Goal: Transaction & Acquisition: Purchase product/service

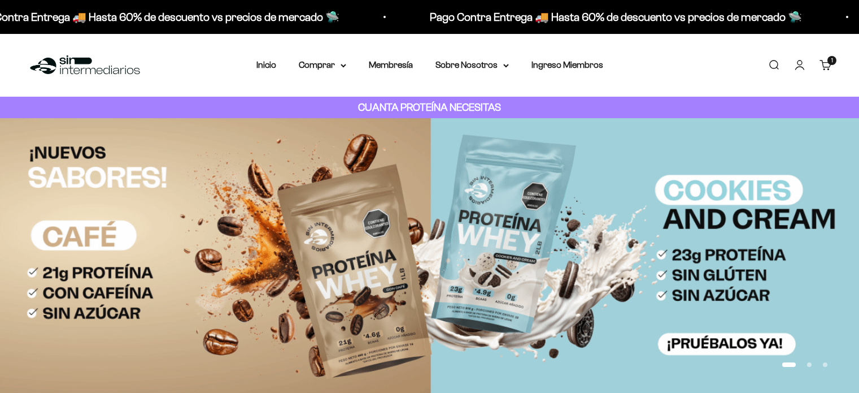
click at [798, 59] on link "Cuenta" at bounding box center [800, 65] width 12 height 12
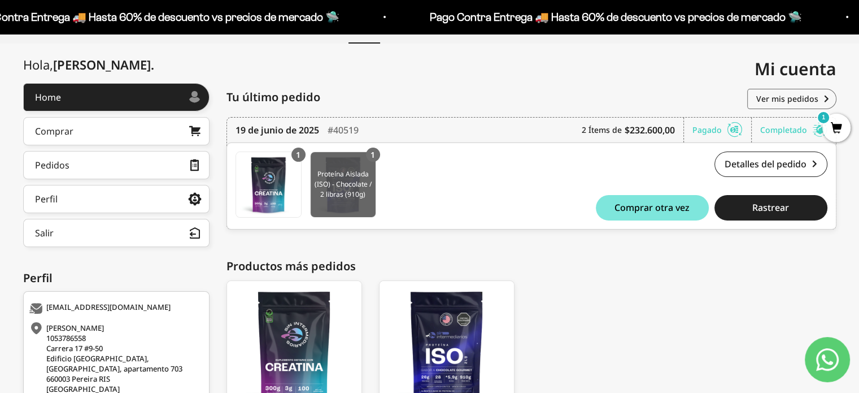
scroll to position [108, 0]
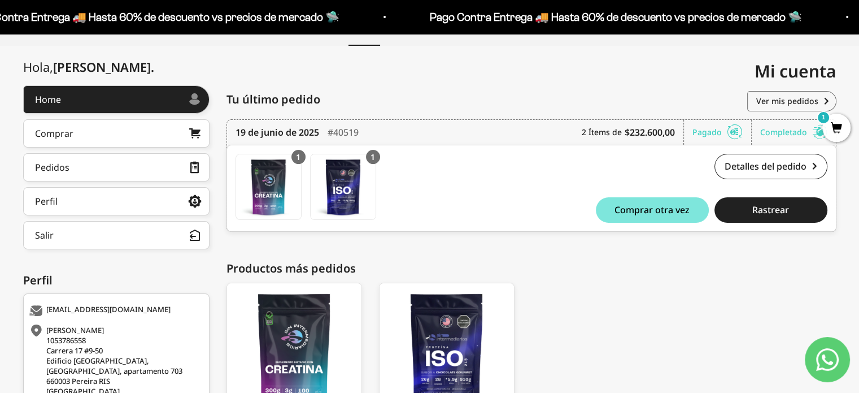
click at [375, 154] on div "1" at bounding box center [373, 157] width 14 height 14
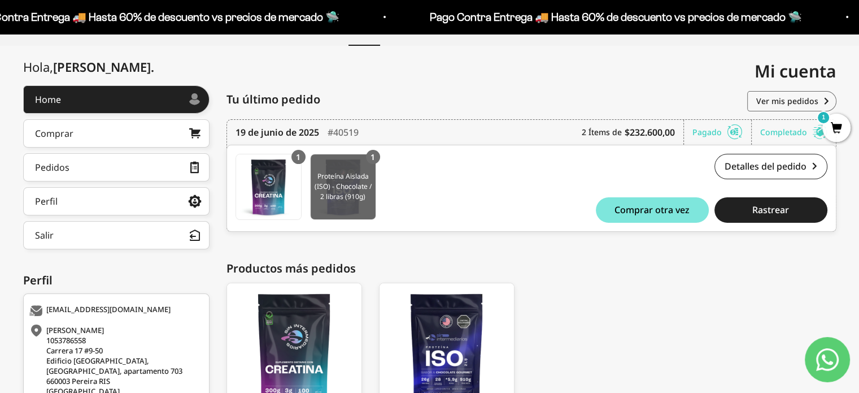
click at [356, 190] on img at bounding box center [343, 186] width 65 height 65
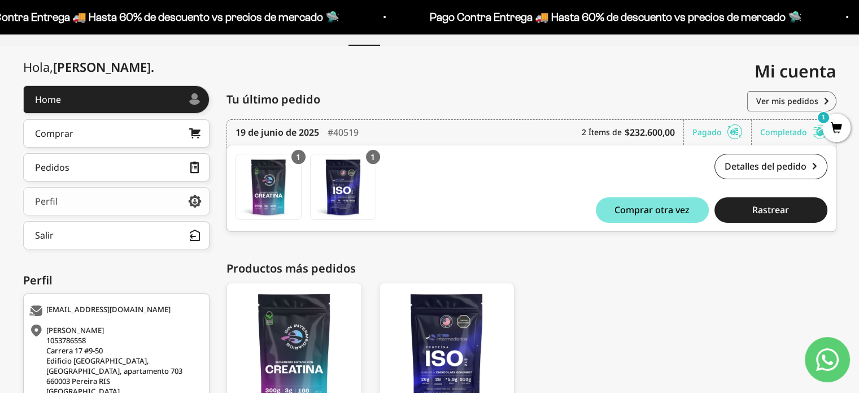
click at [167, 198] on link "Perfil" at bounding box center [116, 201] width 186 height 28
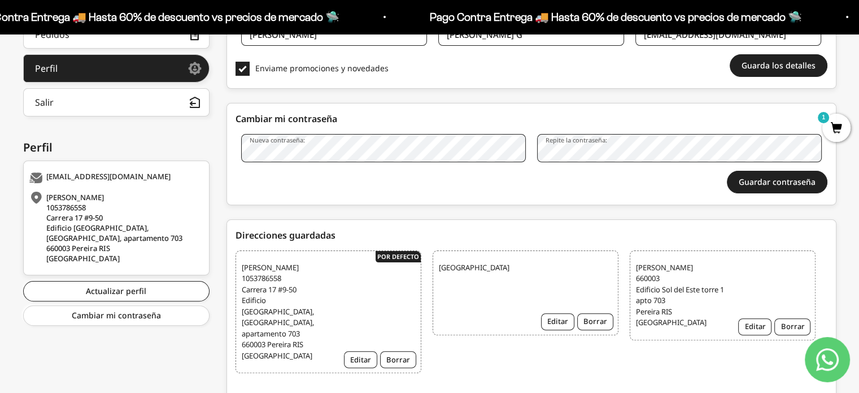
scroll to position [60, 0]
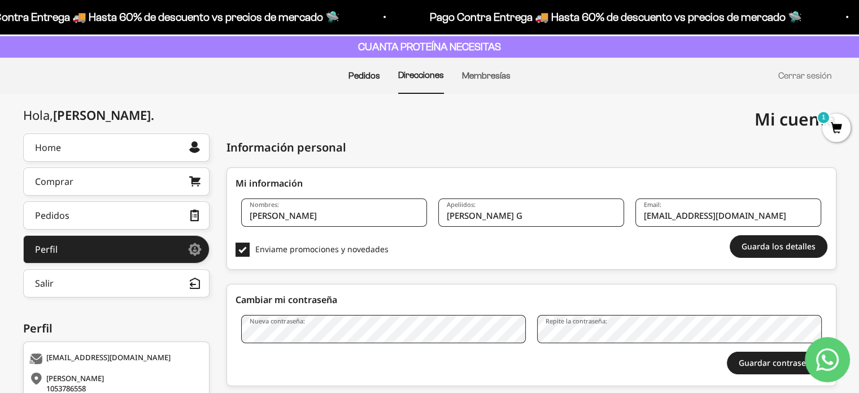
click at [365, 77] on link "Pedidos" at bounding box center [365, 76] width 32 height 10
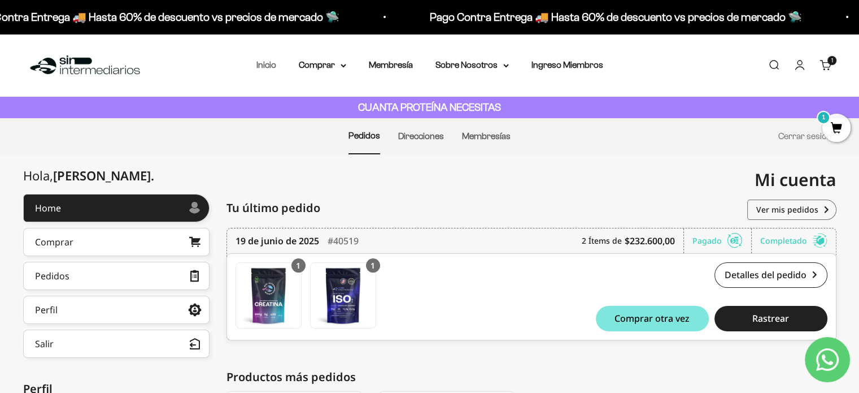
click at [269, 68] on link "Inicio" at bounding box center [266, 65] width 20 height 10
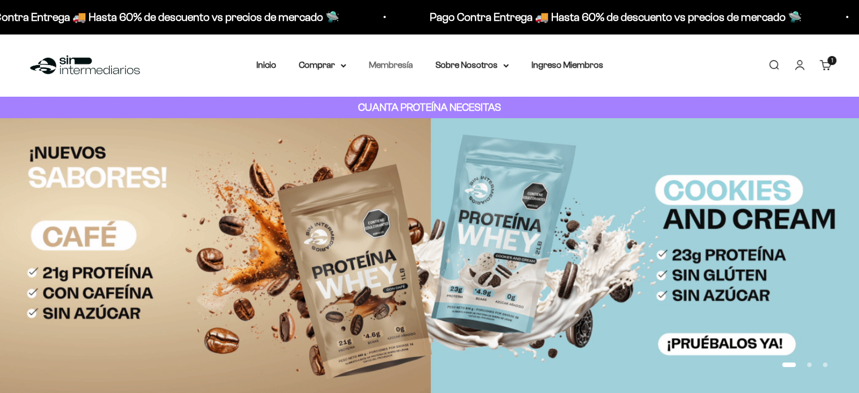
click at [403, 69] on link "Membresía" at bounding box center [391, 65] width 44 height 10
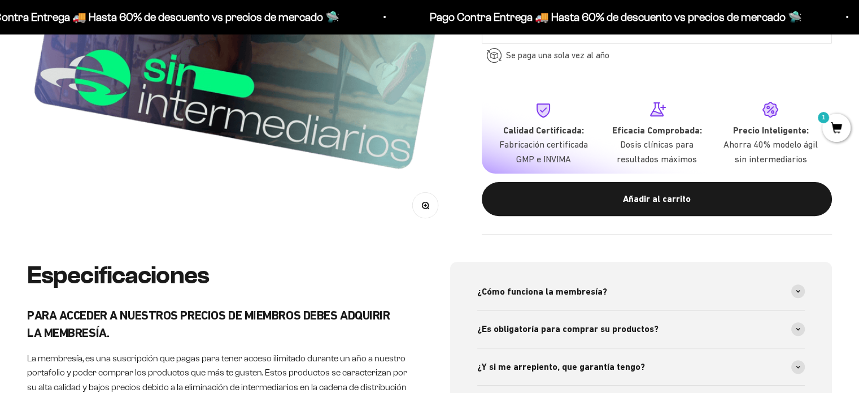
click at [651, 206] on button "Añadir al carrito" at bounding box center [657, 199] width 350 height 34
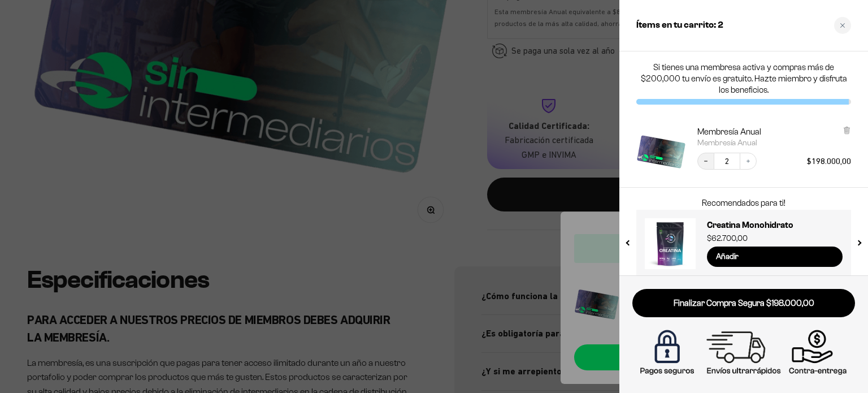
click at [702, 163] on icon "Decrease quantity" at bounding box center [705, 161] width 7 height 7
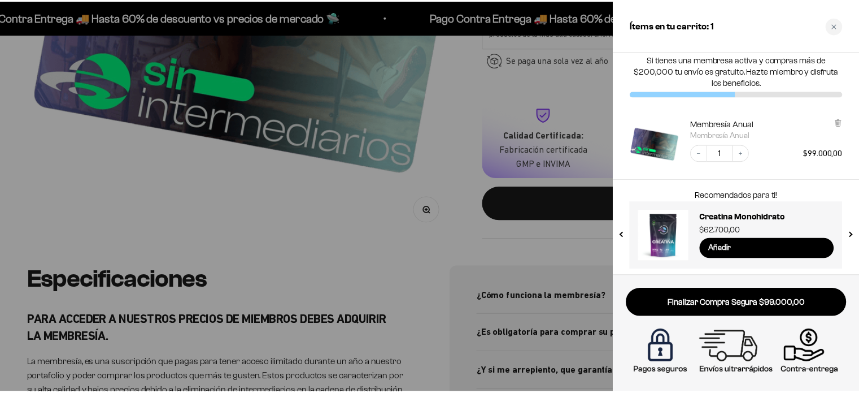
scroll to position [10, 0]
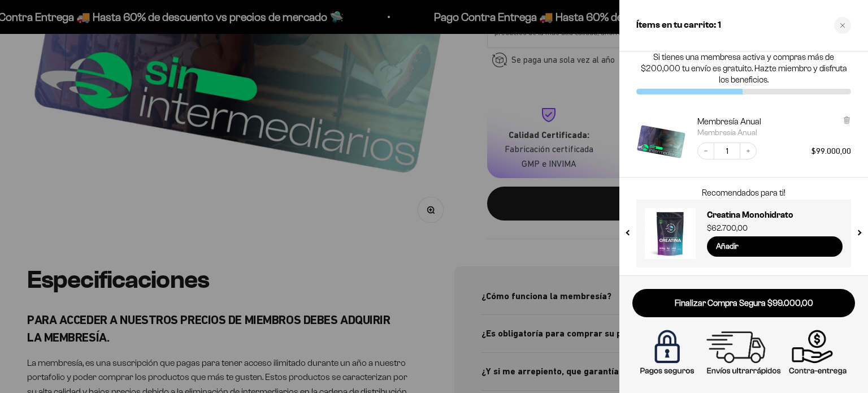
click at [855, 232] on button "next slide / item" at bounding box center [859, 230] width 10 height 68
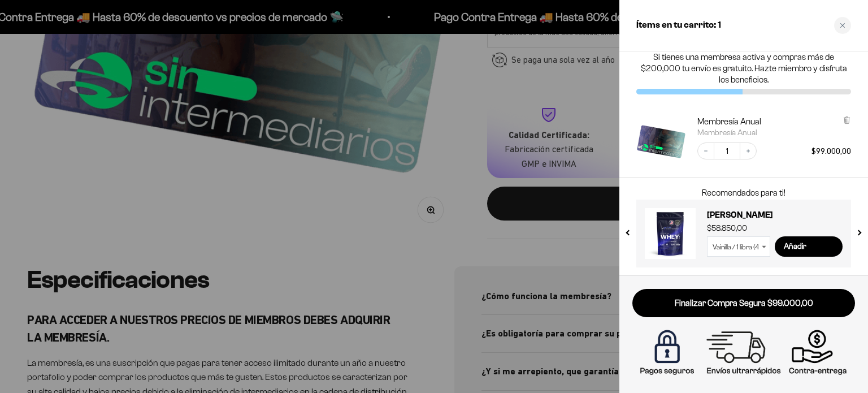
click at [856, 232] on button "next slide / item" at bounding box center [859, 230] width 10 height 68
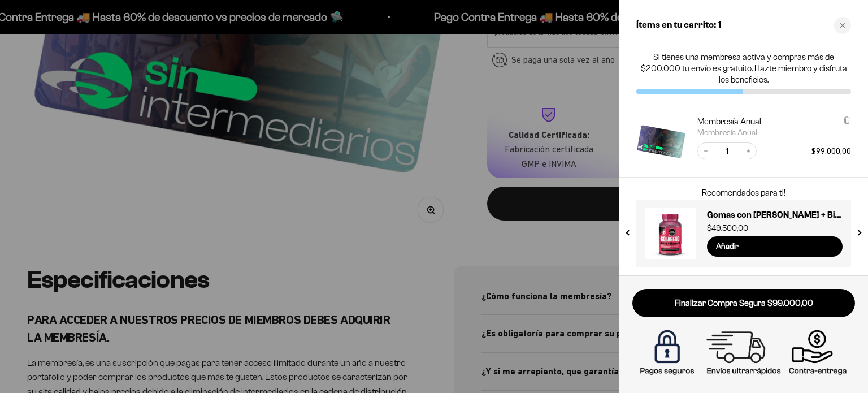
click at [633, 232] on button "previous slide / item" at bounding box center [629, 230] width 10 height 68
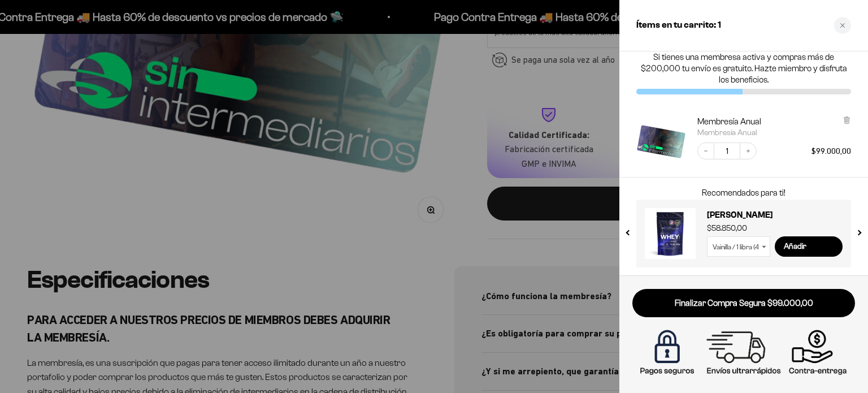
click at [751, 245] on select "Vainilla / 1 libra (460g) Vainilla / 2 libras (910g) Vainilla / 5 libras (2280g)" at bounding box center [738, 246] width 63 height 20
click at [745, 228] on span "$58.850,00" at bounding box center [727, 228] width 40 height 8
click at [452, 144] on div at bounding box center [434, 196] width 868 height 393
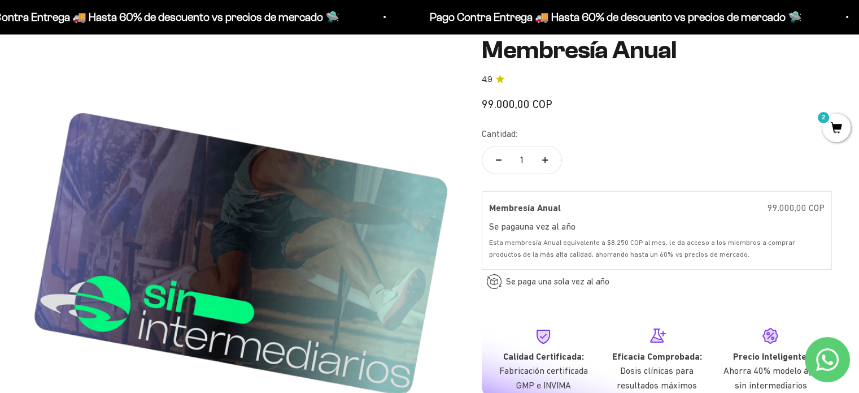
scroll to position [0, 0]
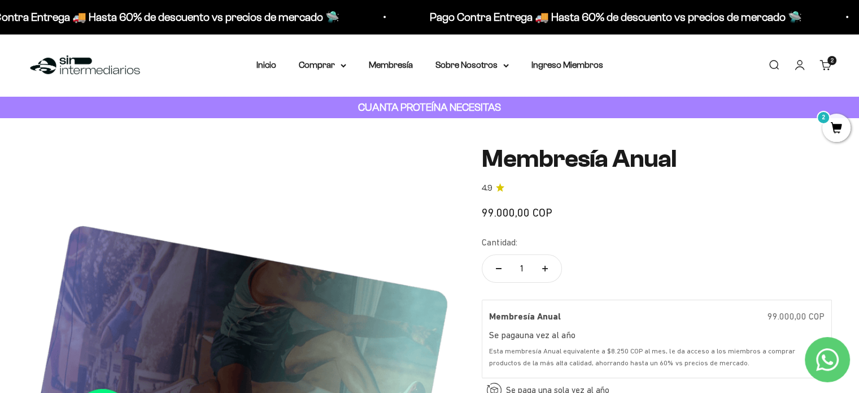
click at [838, 117] on span "2" at bounding box center [836, 128] width 28 height 28
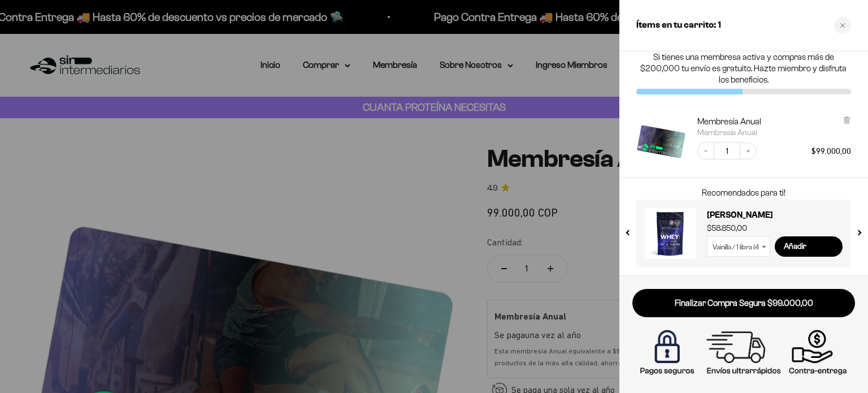
click at [459, 176] on div at bounding box center [434, 196] width 868 height 393
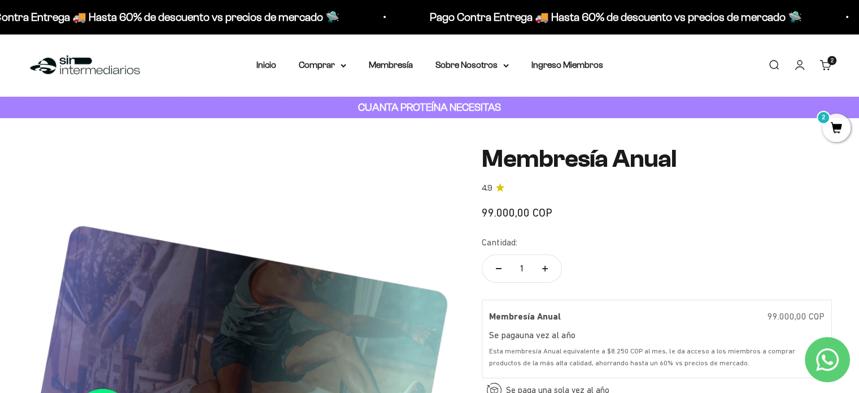
click at [429, 110] on strong "CUANTA PROTEÍNA NECESITAS" at bounding box center [429, 107] width 143 height 12
click at [622, 124] on div "Zoom Membresía Anual 4.9 99.000,00 COP Calidad de líder, precio inteligente. ¿C…" at bounding box center [429, 359] width 859 height 482
click at [446, 103] on strong "CUANTA PROTEÍNA NECESITAS" at bounding box center [429, 107] width 143 height 12
click at [336, 63] on summary "Comprar" at bounding box center [322, 65] width 47 height 15
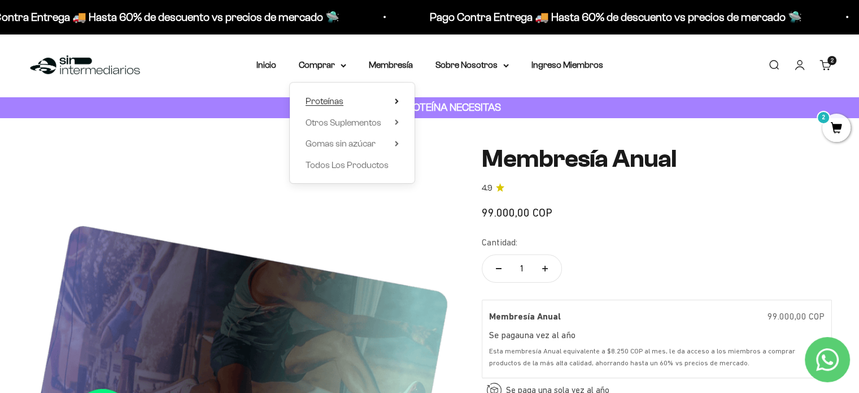
click at [357, 102] on summary "Proteínas" at bounding box center [352, 101] width 93 height 15
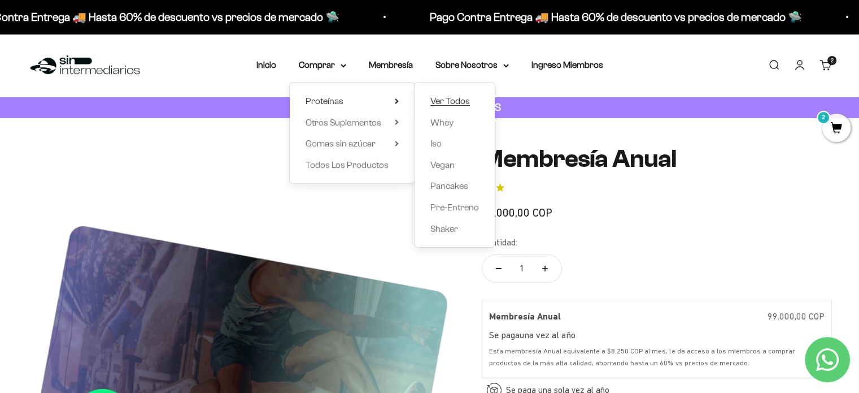
click at [466, 102] on span "Ver Todos" at bounding box center [450, 101] width 40 height 10
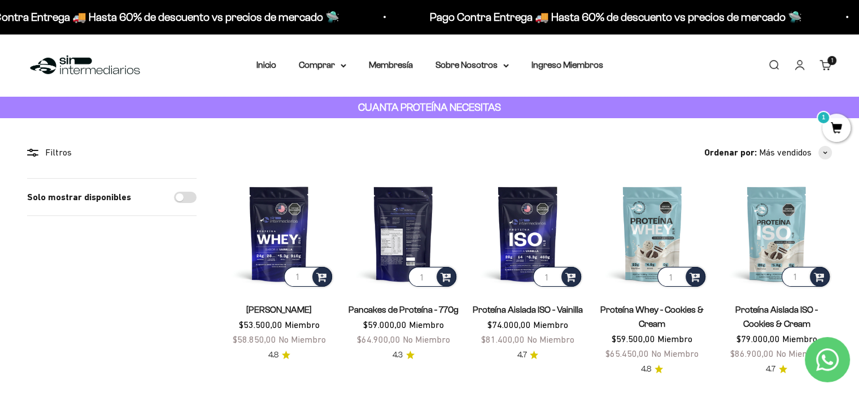
scroll to position [56, 0]
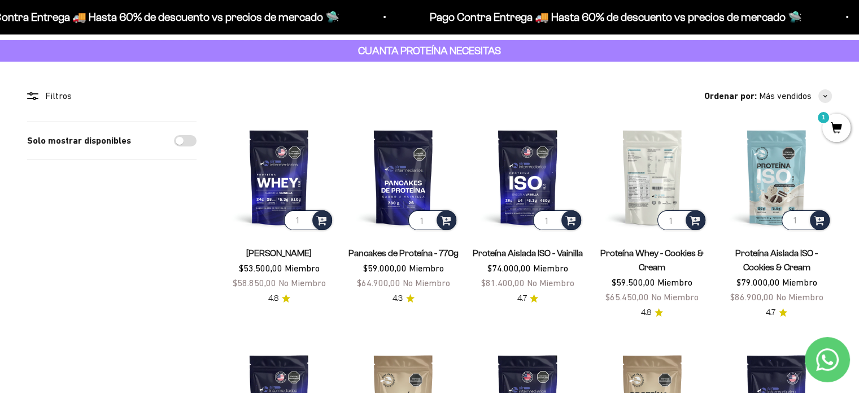
click at [645, 171] on img at bounding box center [652, 176] width 111 height 111
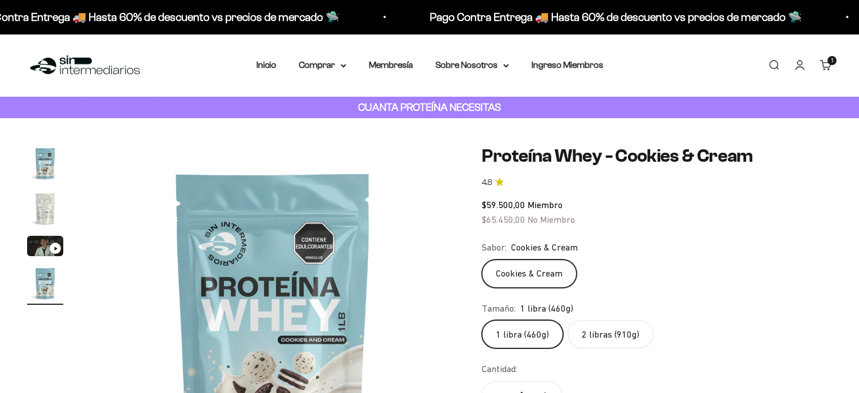
click at [42, 213] on img "Ir al artículo 2" at bounding box center [45, 208] width 36 height 36
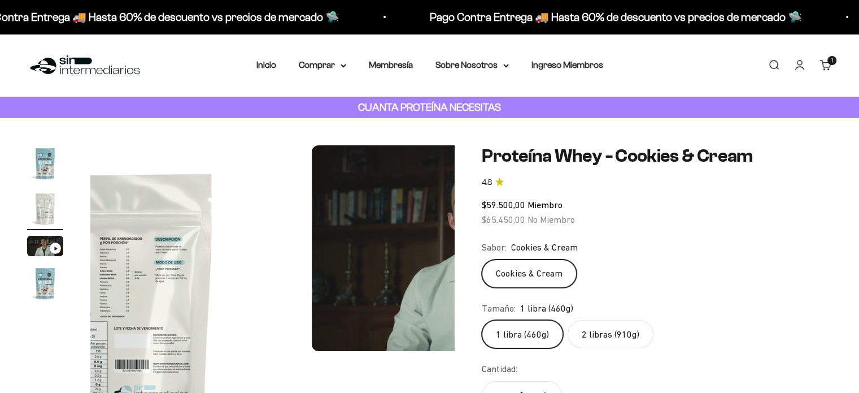
scroll to position [0, 378]
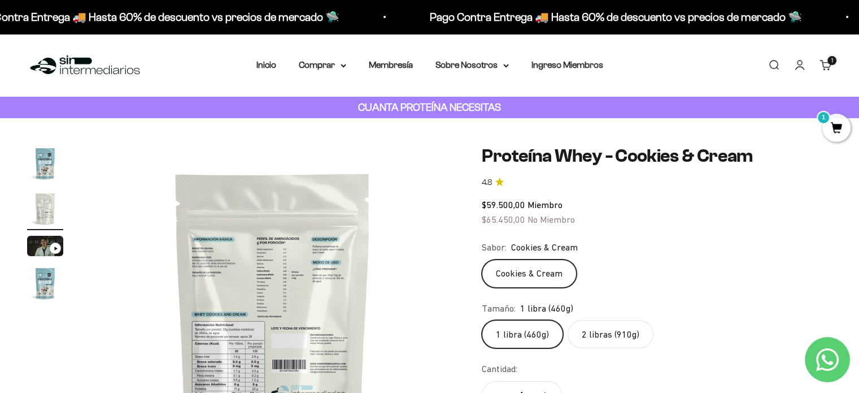
click at [210, 347] on img at bounding box center [272, 327] width 364 height 364
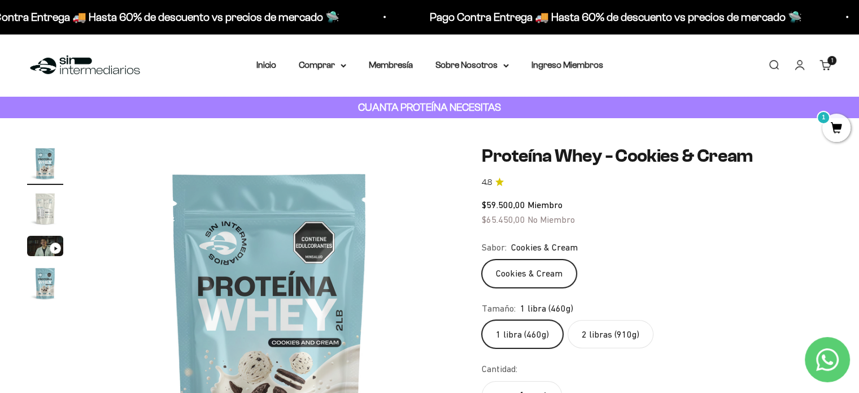
scroll to position [0, 0]
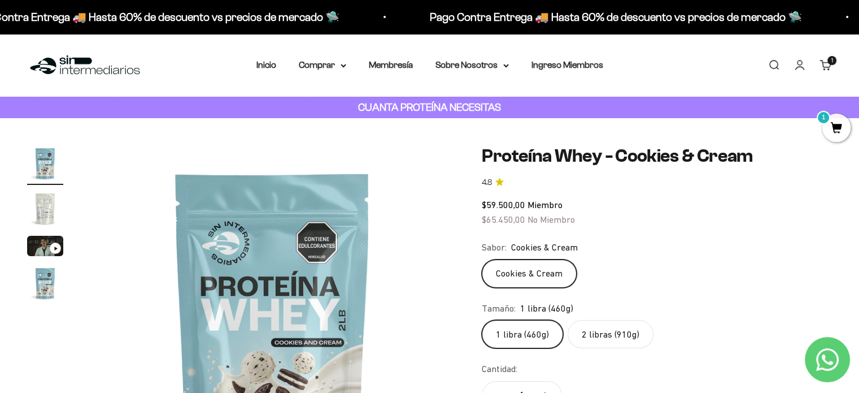
click at [346, 322] on img at bounding box center [272, 327] width 364 height 364
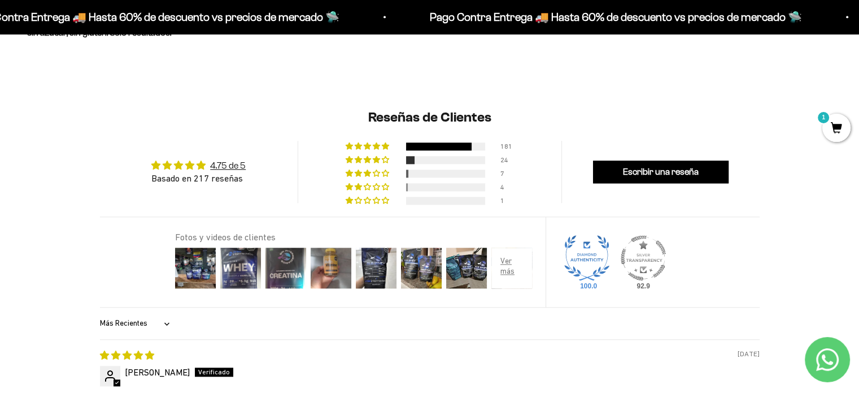
scroll to position [1243, 0]
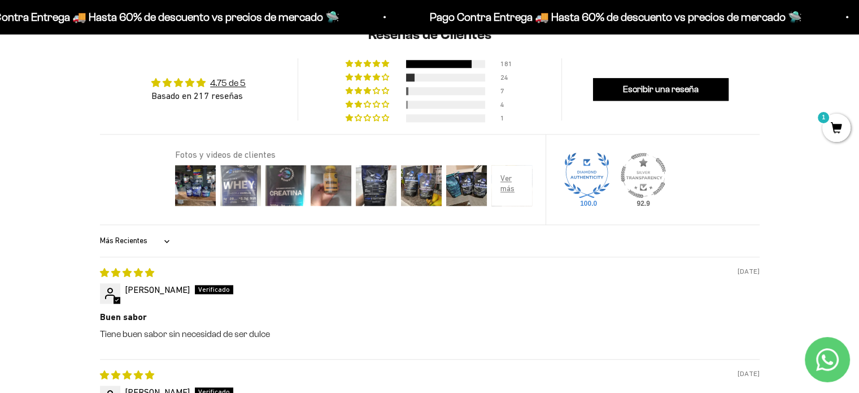
click at [244, 189] on img at bounding box center [240, 185] width 45 height 45
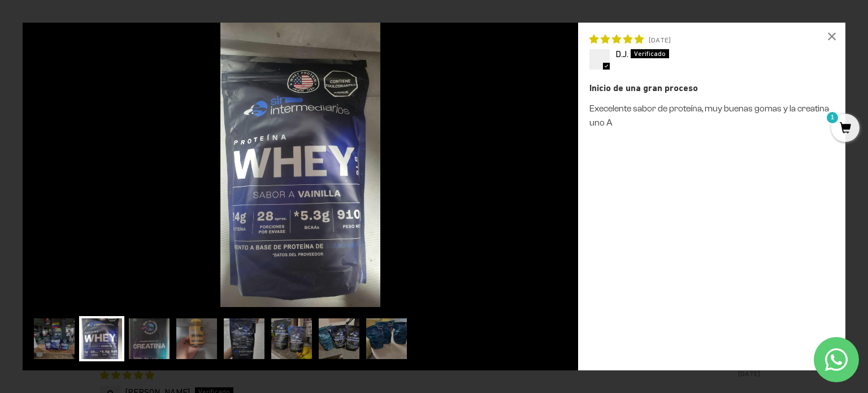
click at [516, 262] on img at bounding box center [300, 165] width 555 height 284
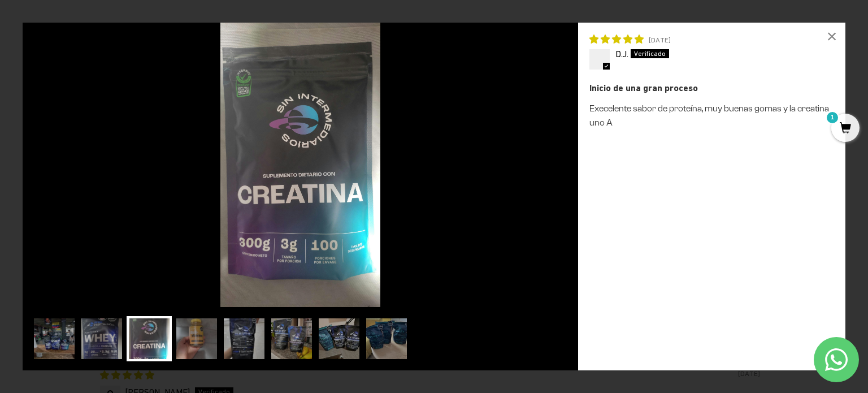
click at [755, 125] on p "Execelente sabor de proteína, muy buenas gomas y la creatina uno A" at bounding box center [711, 115] width 245 height 29
click at [830, 30] on div "×" at bounding box center [831, 36] width 27 height 27
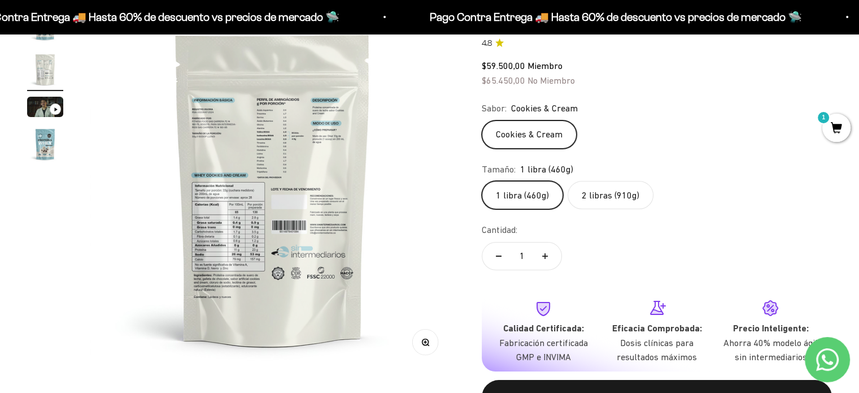
scroll to position [0, 0]
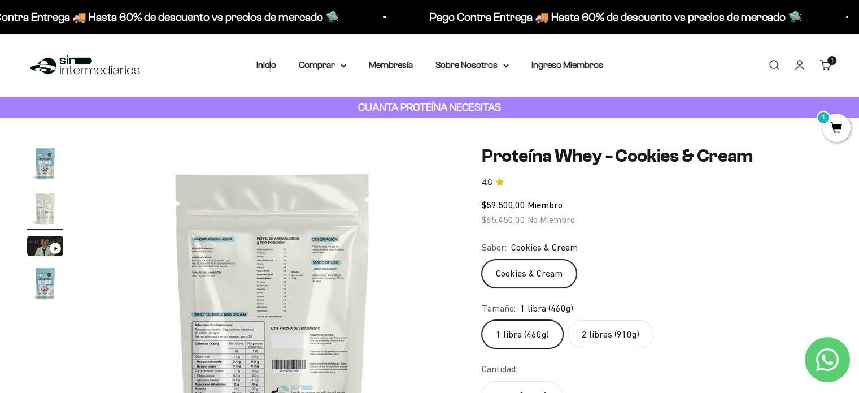
click at [271, 70] on li "Inicio" at bounding box center [266, 65] width 20 height 15
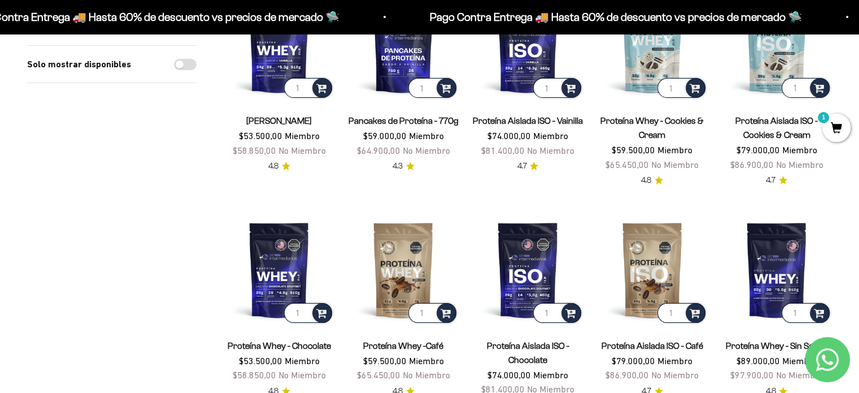
scroll to position [226, 0]
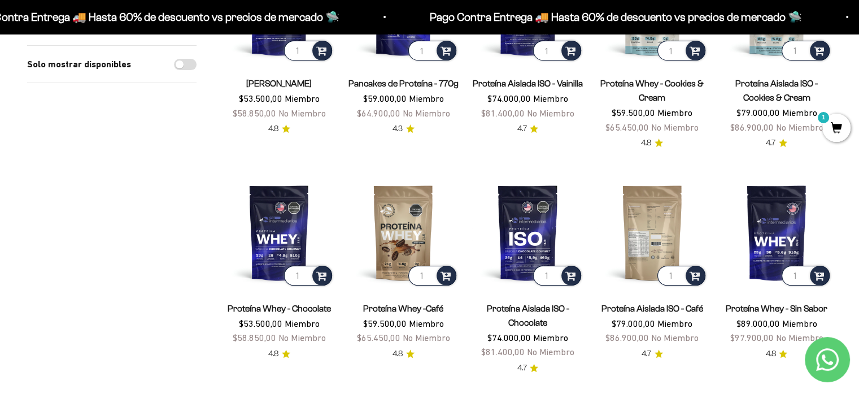
click at [651, 232] on img at bounding box center [652, 232] width 111 height 111
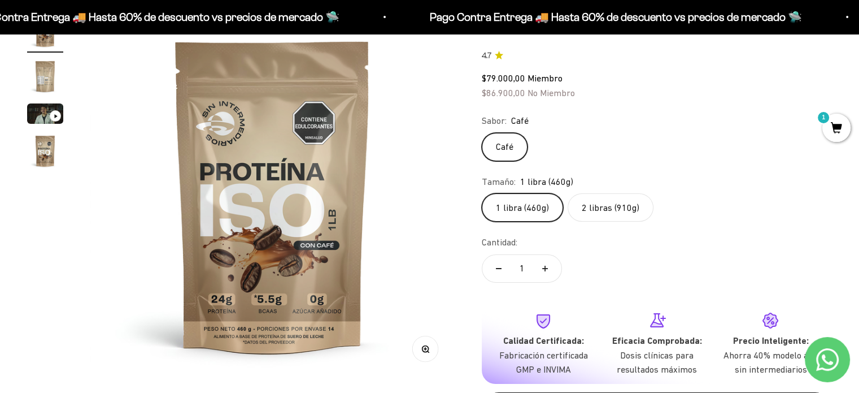
scroll to position [113, 0]
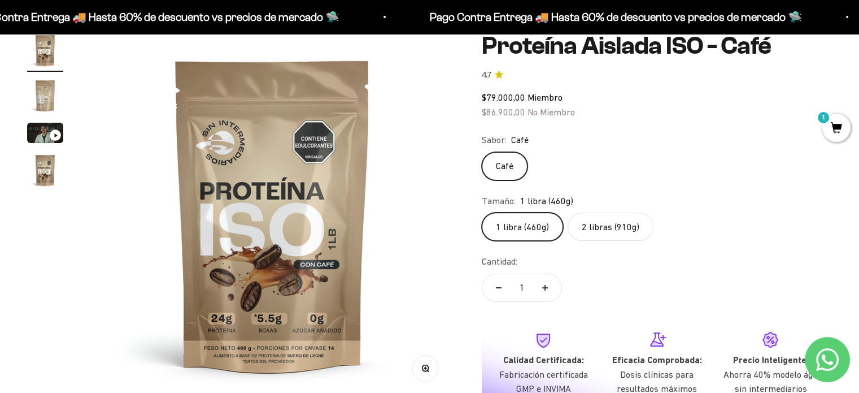
click at [45, 95] on img "Ir al artículo 2" at bounding box center [45, 95] width 36 height 36
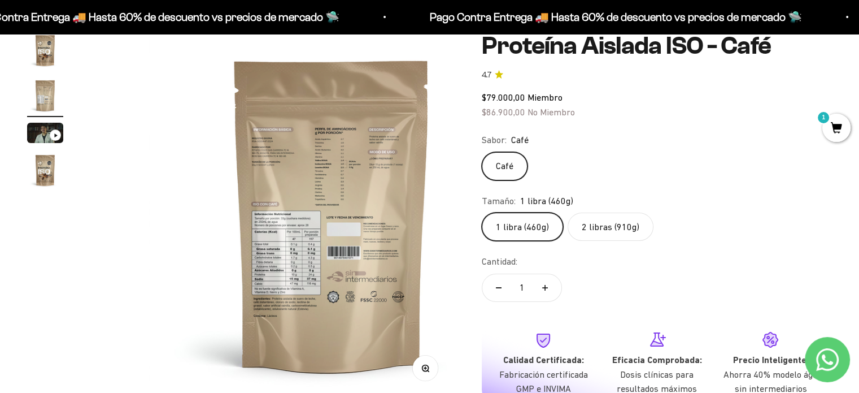
scroll to position [0, 378]
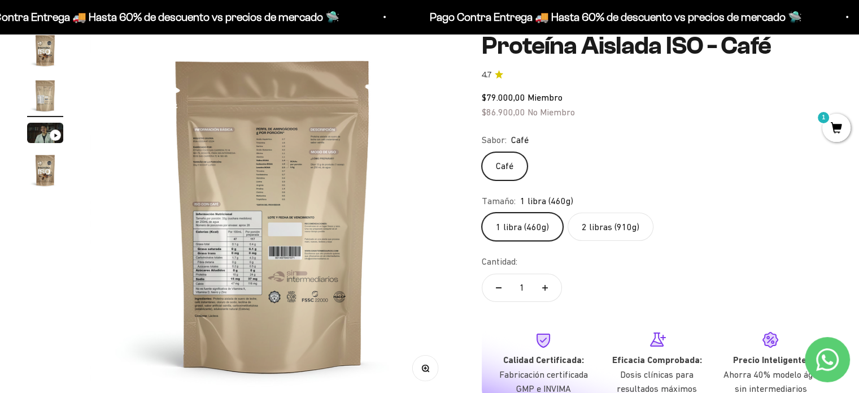
click at [221, 253] on img at bounding box center [272, 214] width 364 height 364
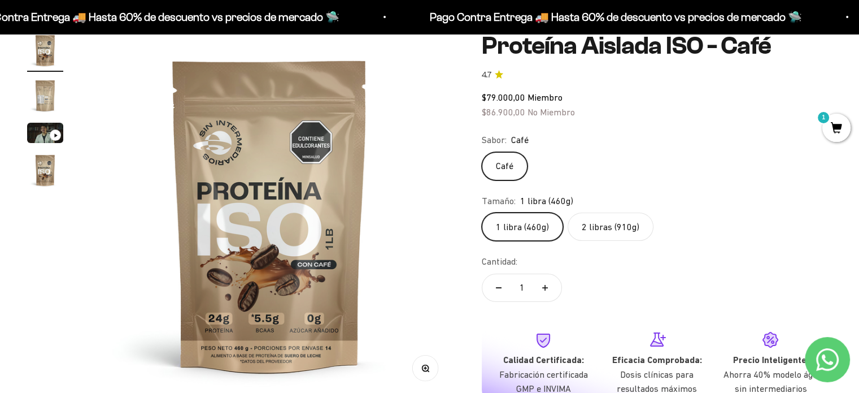
scroll to position [0, 0]
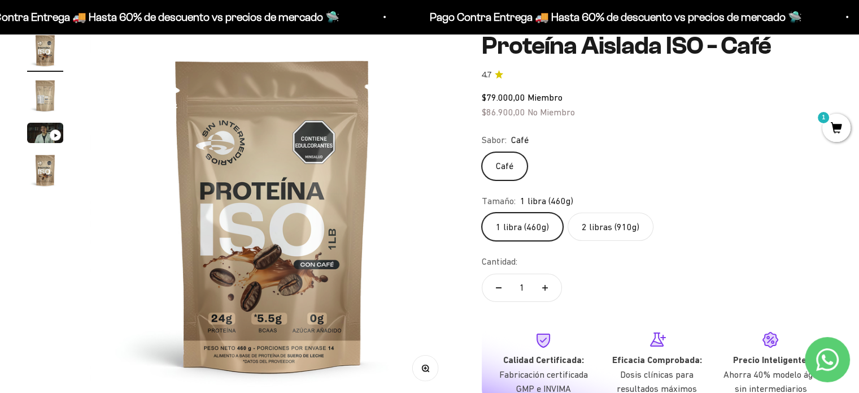
click at [359, 253] on img at bounding box center [272, 214] width 364 height 364
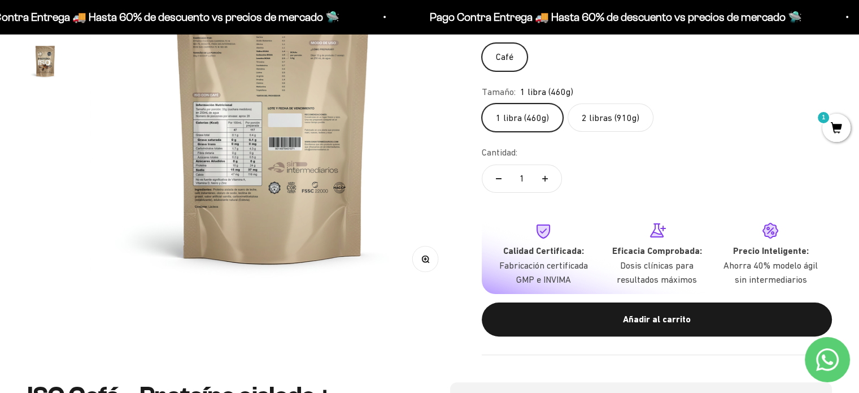
scroll to position [339, 0]
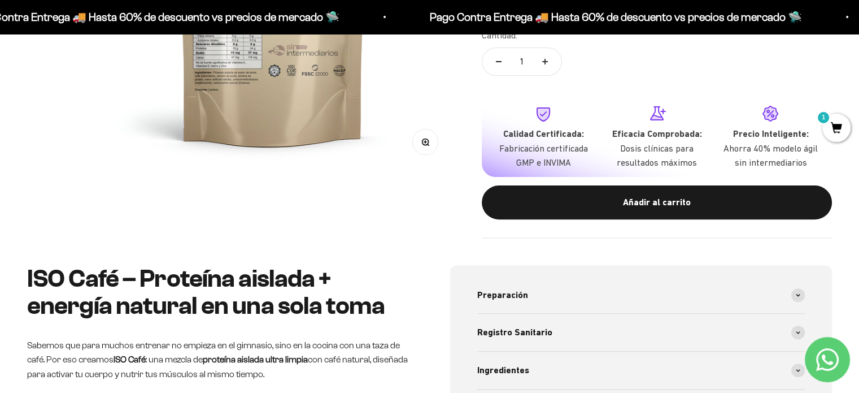
click at [419, 142] on button "Zoom" at bounding box center [425, 141] width 25 height 25
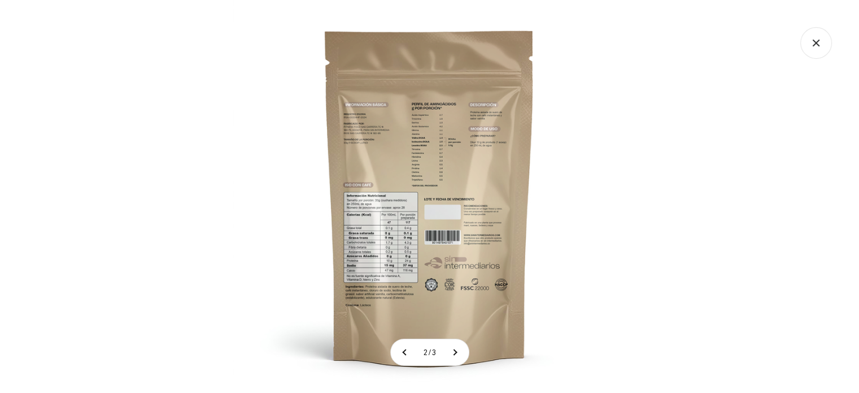
click at [402, 242] on img at bounding box center [429, 196] width 393 height 393
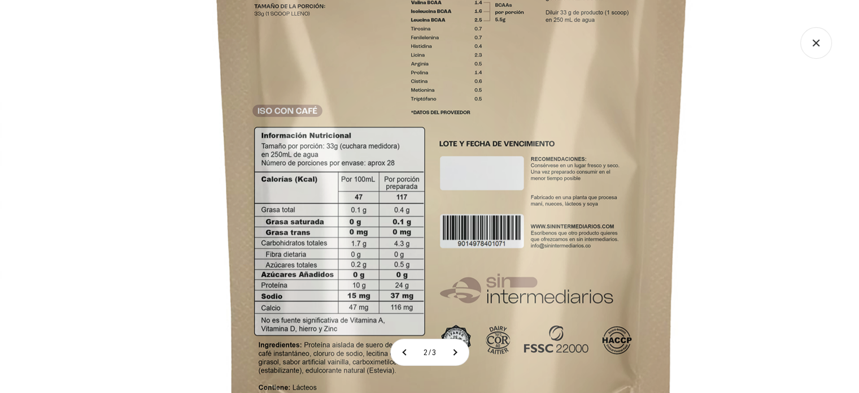
click at [761, 288] on img at bounding box center [452, 137] width 904 height 904
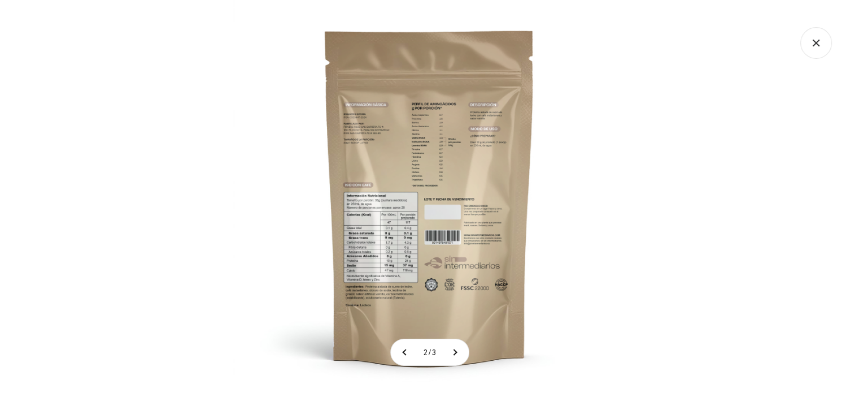
click at [676, 216] on div at bounding box center [429, 196] width 859 height 393
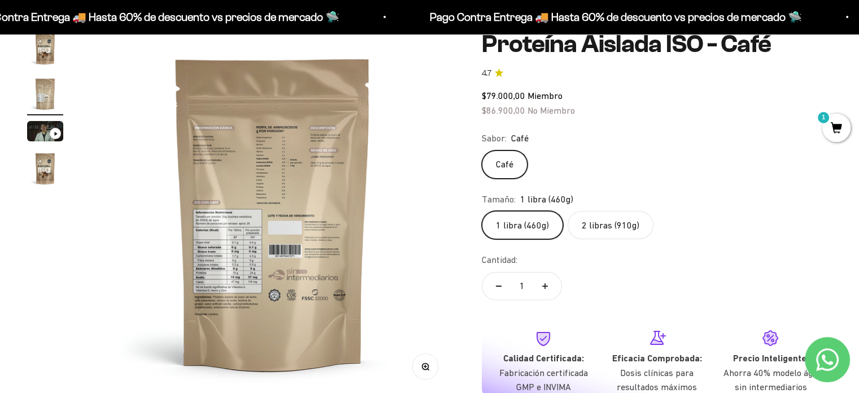
scroll to position [113, 0]
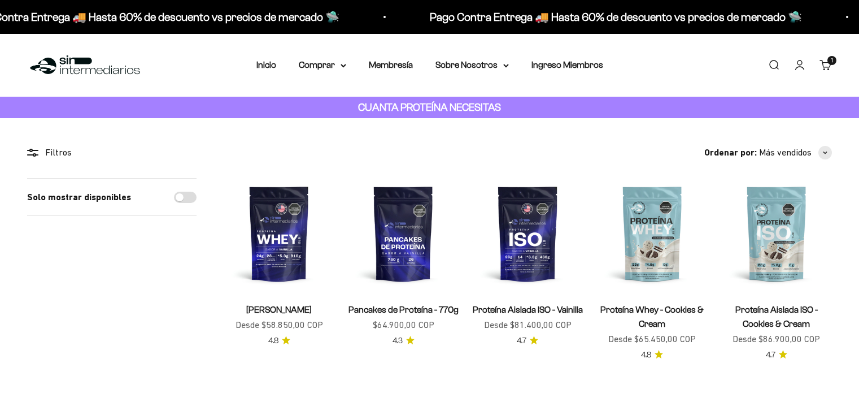
scroll to position [226, 0]
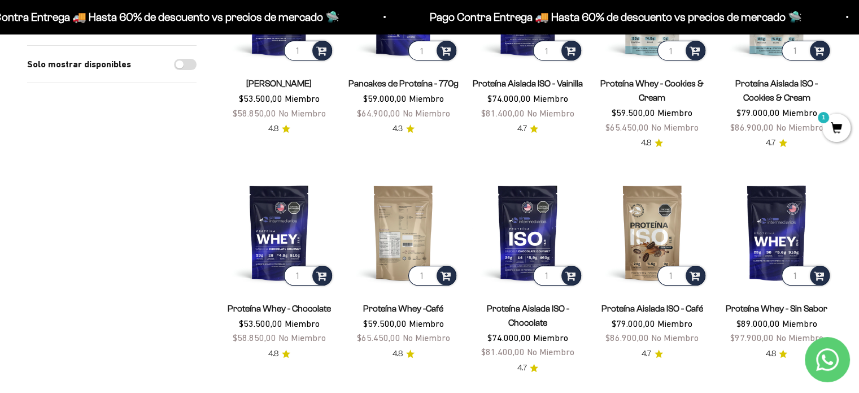
click at [406, 226] on img at bounding box center [403, 232] width 111 height 111
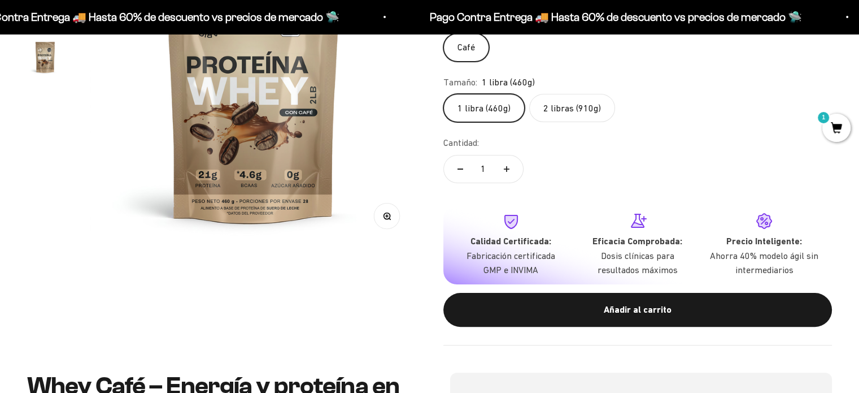
click at [383, 208] on button "Zoom" at bounding box center [386, 215] width 25 height 25
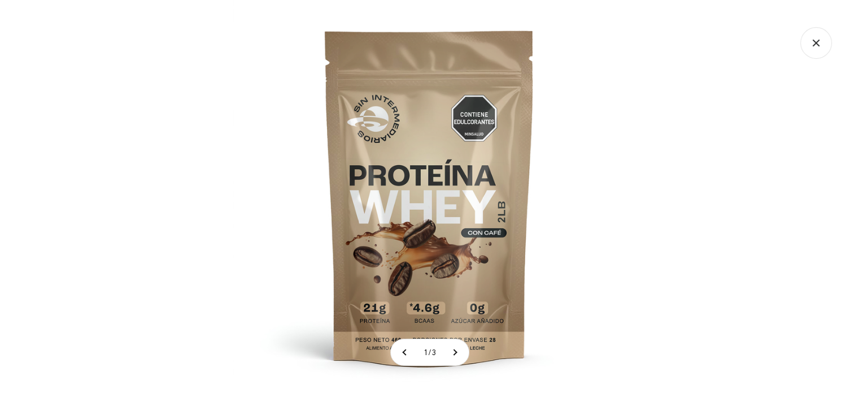
click at [401, 183] on img at bounding box center [429, 196] width 393 height 393
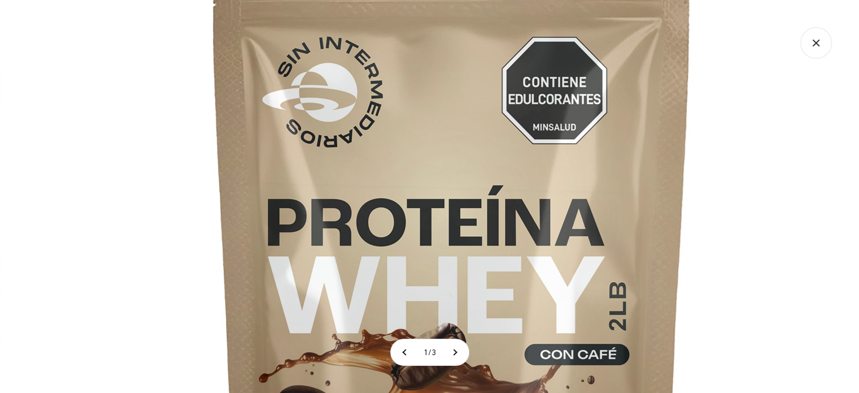
click at [398, 155] on img at bounding box center [452, 271] width 904 height 904
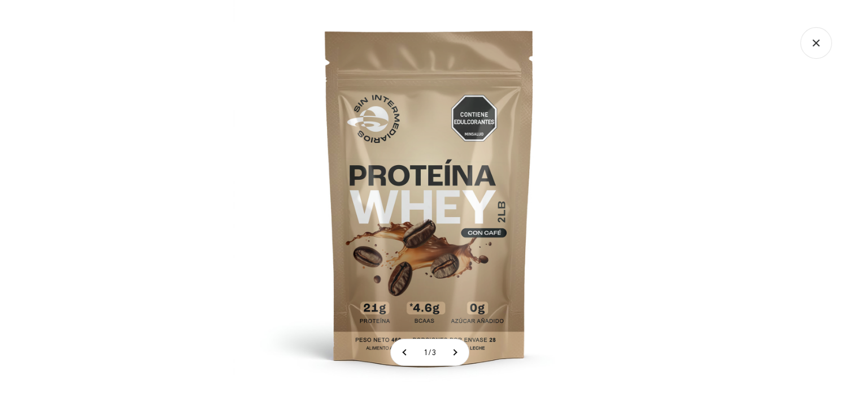
click at [202, 137] on div at bounding box center [429, 196] width 859 height 393
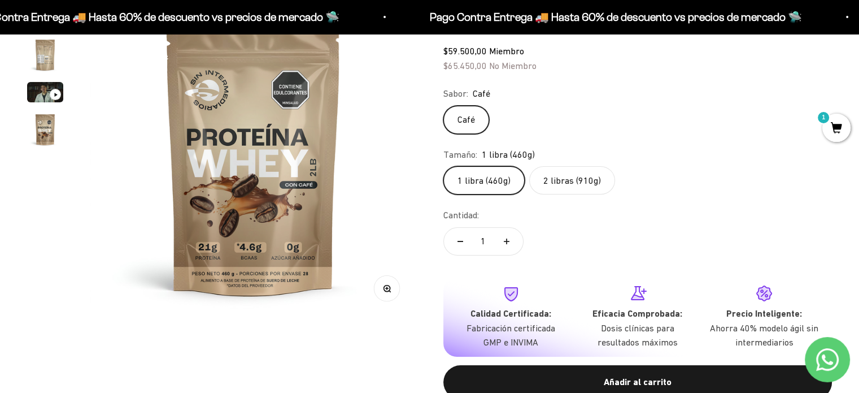
scroll to position [56, 0]
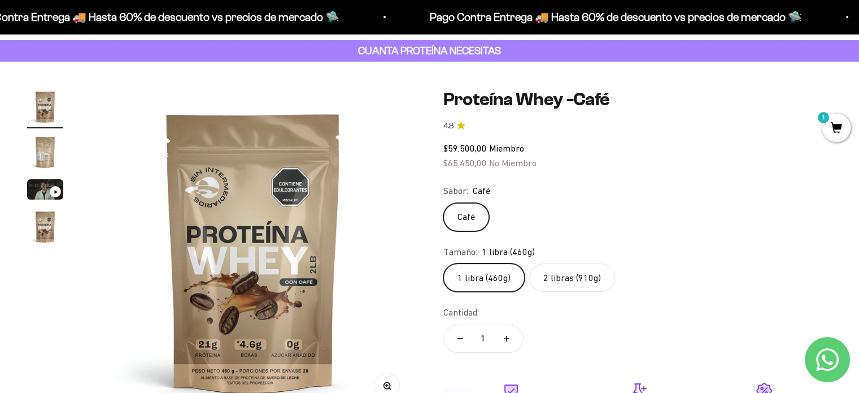
click at [43, 151] on img "Ir al artículo 2" at bounding box center [45, 152] width 36 height 36
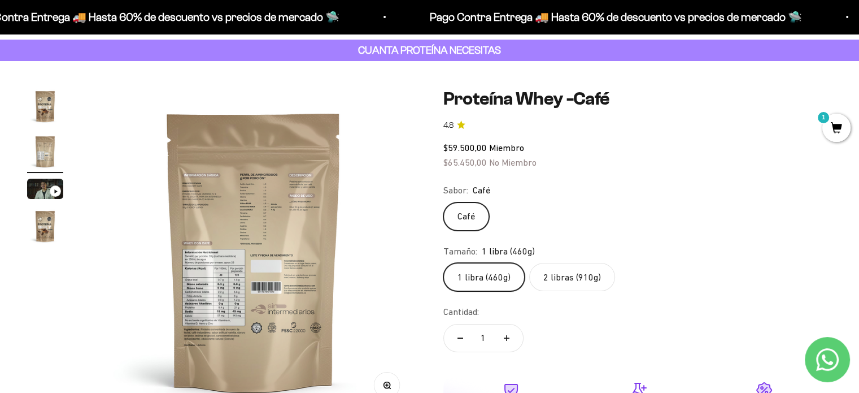
scroll to position [0, 339]
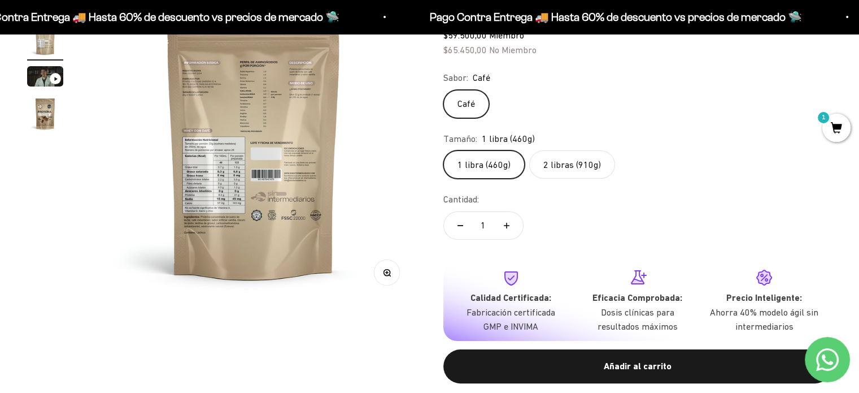
click at [387, 272] on icon "button" at bounding box center [386, 272] width 3 height 3
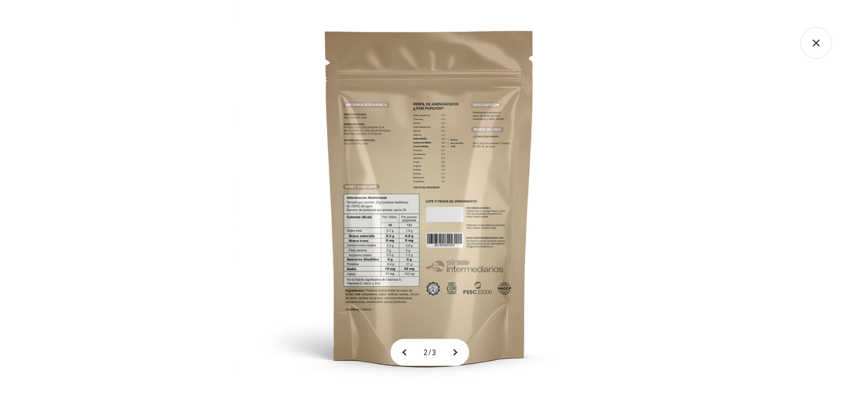
click at [384, 221] on img at bounding box center [429, 196] width 393 height 393
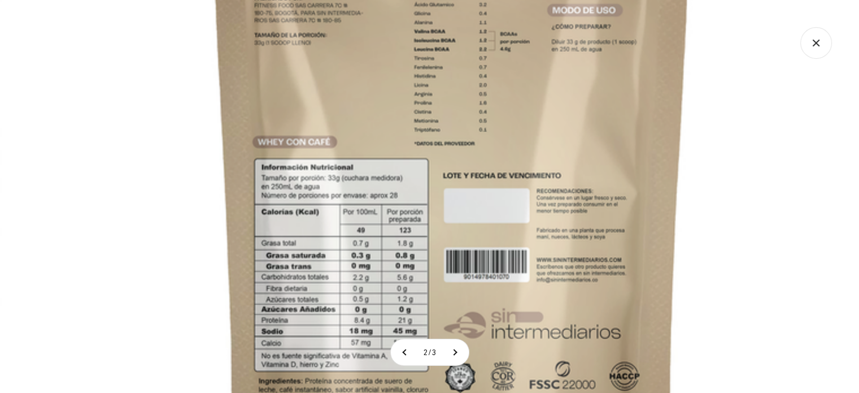
click at [746, 251] on img at bounding box center [452, 164] width 904 height 904
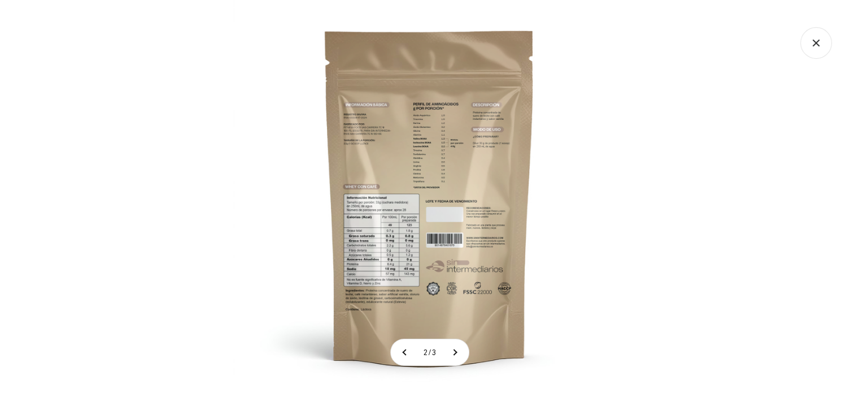
click at [555, 304] on img at bounding box center [429, 196] width 393 height 393
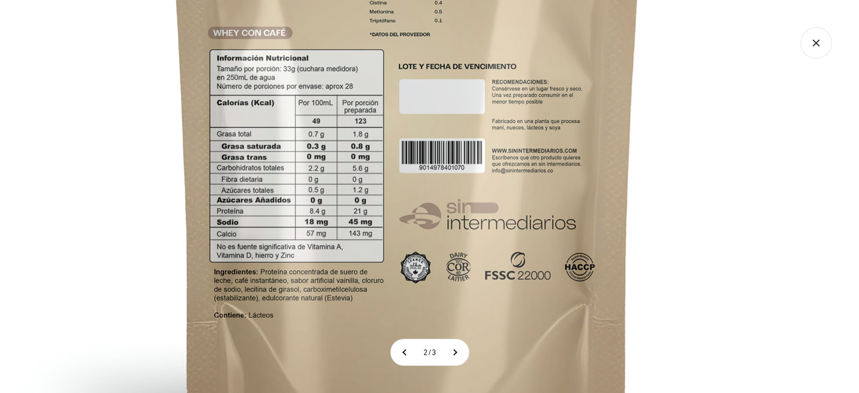
click at [560, 282] on img at bounding box center [407, 55] width 904 height 904
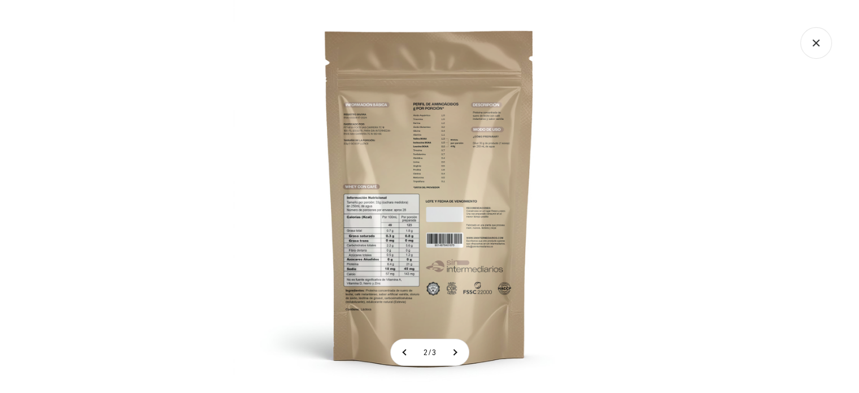
click at [740, 237] on div at bounding box center [429, 196] width 859 height 393
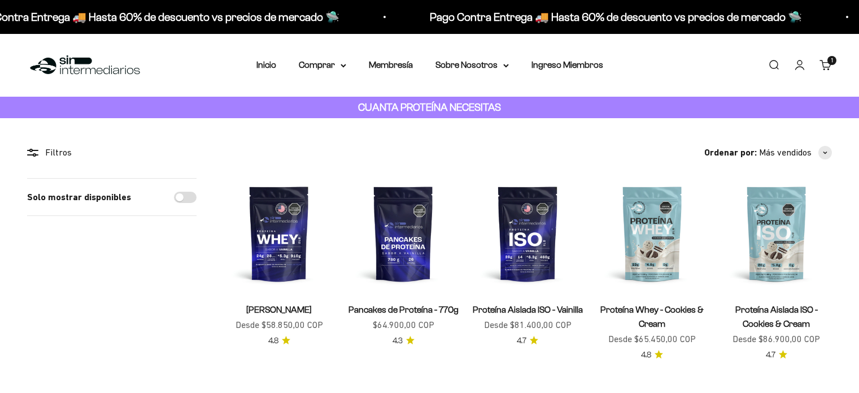
scroll to position [226, 0]
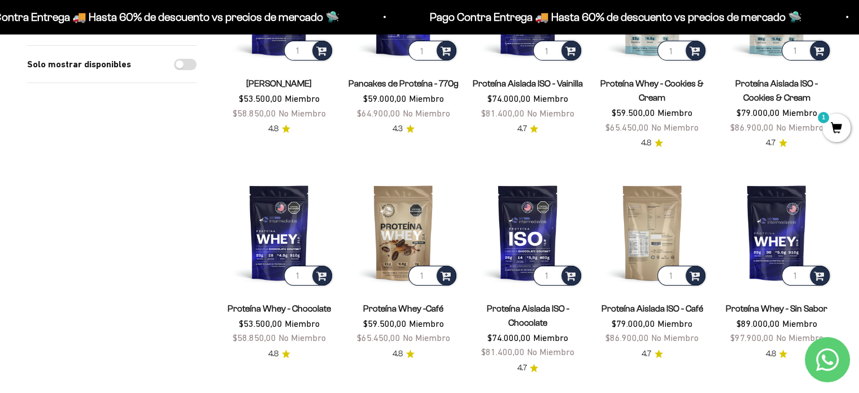
click at [664, 211] on img at bounding box center [652, 232] width 111 height 111
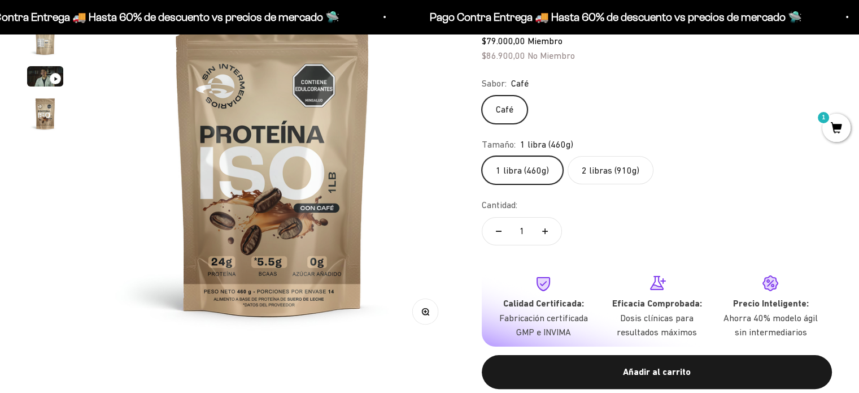
click at [634, 173] on label "2 libras (910g)" at bounding box center [611, 170] width 86 height 28
click at [482, 156] on input "2 libras (910g)" at bounding box center [481, 155] width 1 height 1
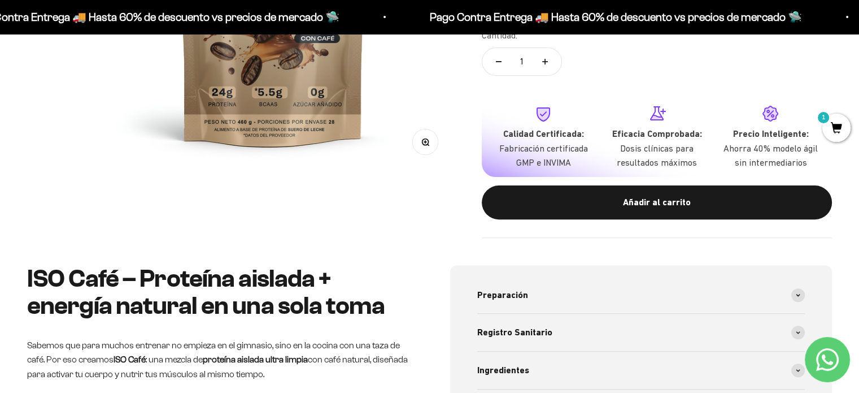
scroll to position [452, 0]
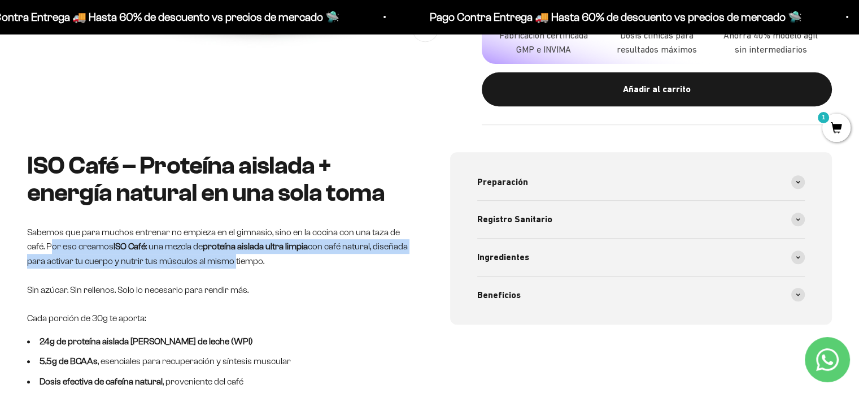
drag, startPoint x: 50, startPoint y: 244, endPoint x: 267, endPoint y: 262, distance: 217.6
click at [267, 262] on p "Sabemos que para muchos entrenar no empieza en el gimnasio, sino en la cocina c…" at bounding box center [218, 261] width 382 height 72
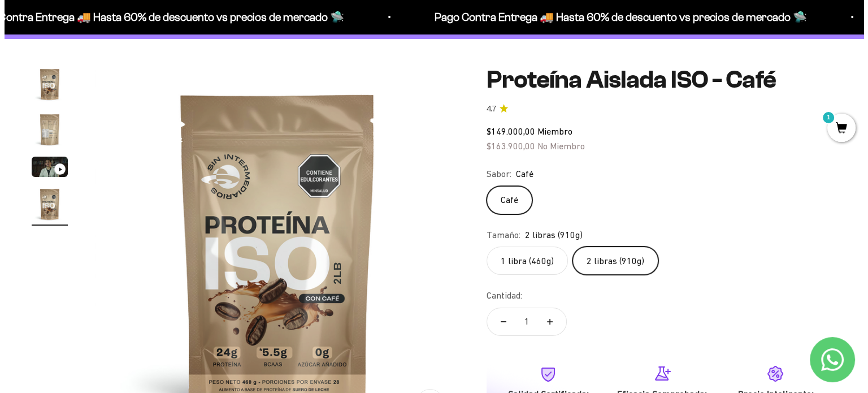
scroll to position [169, 0]
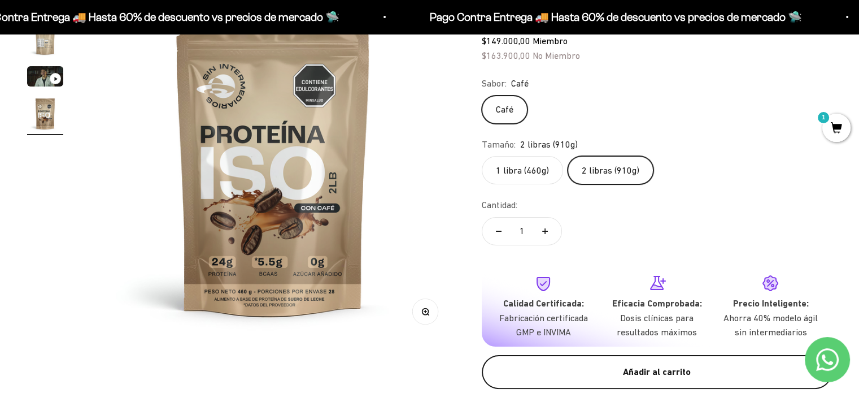
click at [673, 372] on div "Añadir al carrito" at bounding box center [656, 371] width 305 height 15
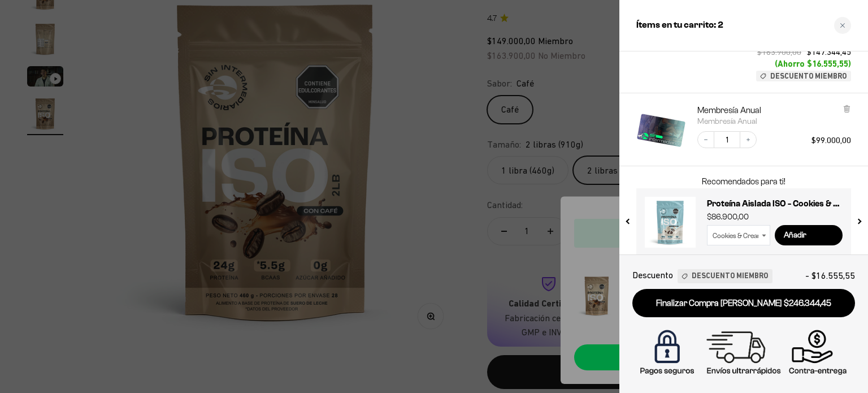
scroll to position [141, 0]
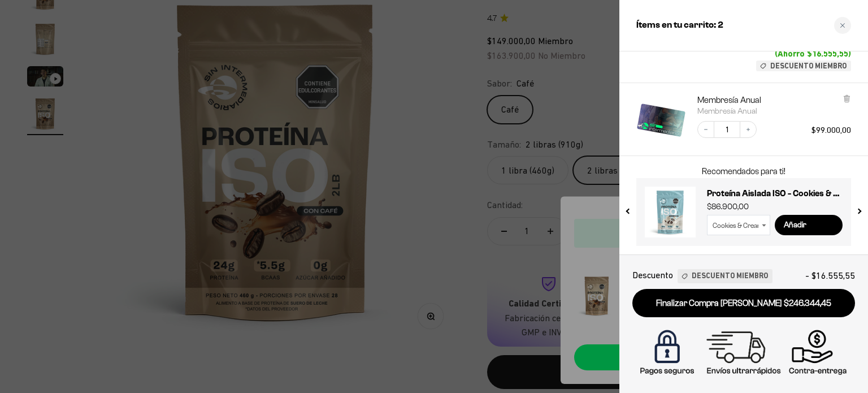
click at [726, 274] on span "Descuento Miembro" at bounding box center [729, 276] width 76 height 12
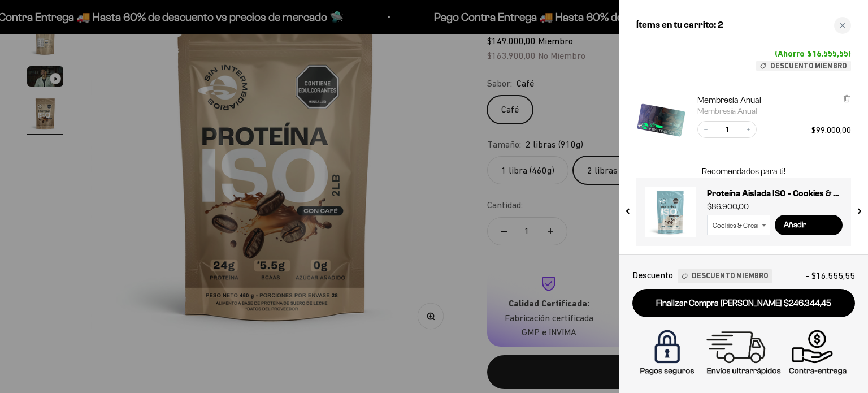
click at [654, 273] on span "Descuento" at bounding box center [652, 275] width 41 height 15
click at [721, 272] on span "Descuento Miembro" at bounding box center [729, 276] width 76 height 12
click at [671, 277] on span "Descuento" at bounding box center [652, 275] width 41 height 15
click at [671, 124] on img "Membresía Anual" at bounding box center [661, 119] width 50 height 50
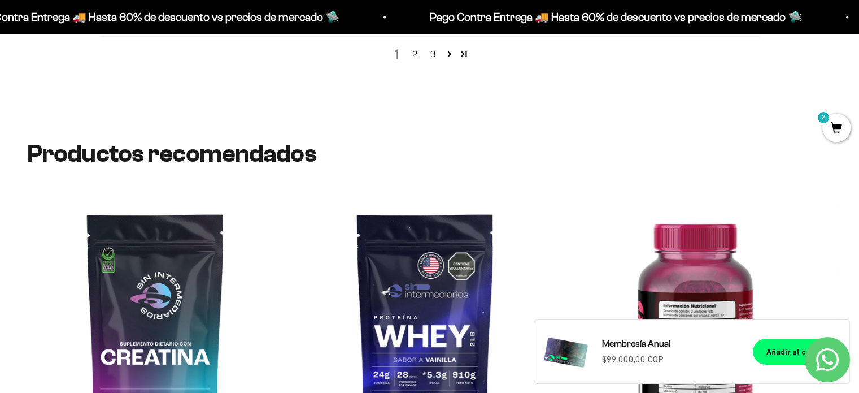
scroll to position [1690, 0]
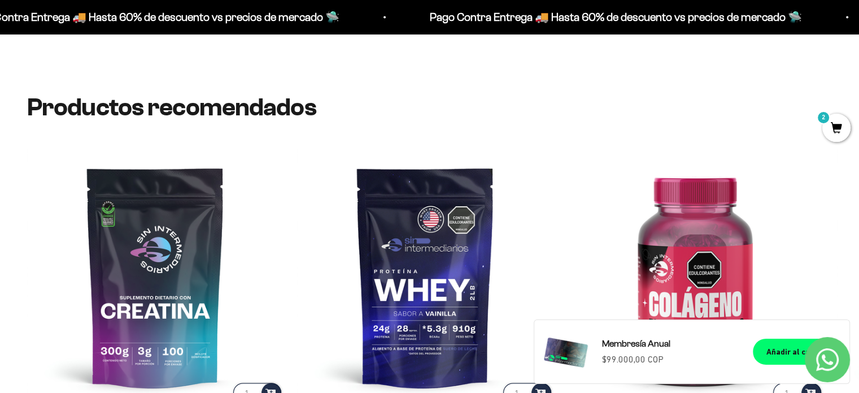
click at [847, 128] on span "2" at bounding box center [836, 128] width 28 height 28
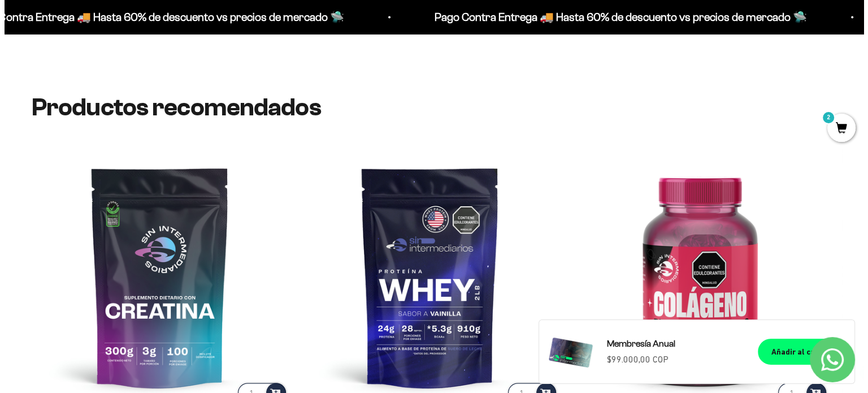
scroll to position [1679, 0]
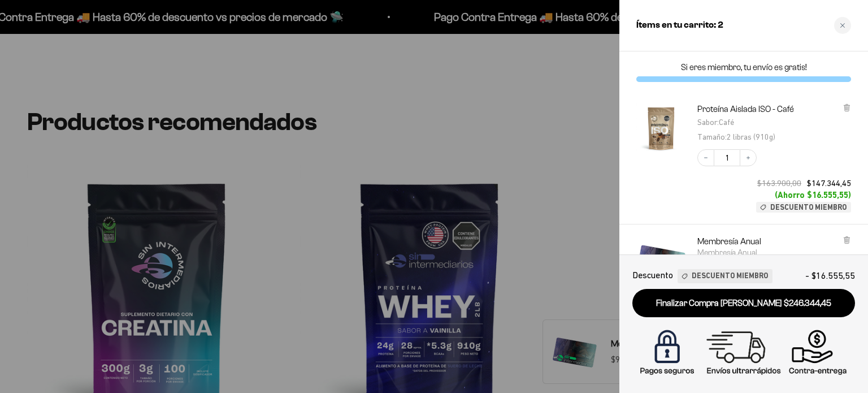
click at [767, 293] on link "Finalizar Compra [PERSON_NAME] $246.344,45" at bounding box center [743, 303] width 223 height 29
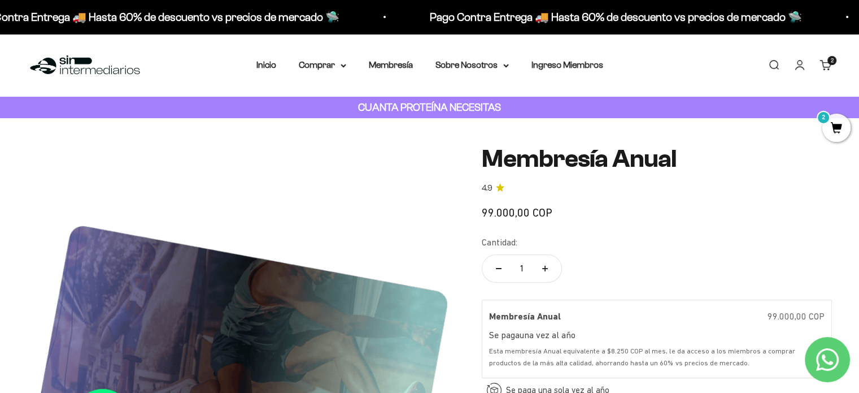
click at [265, 56] on div "Menú Buscar Inicio Comprar Proteínas Ver Todos Whey Iso Vegan Pancakes Pre-Entr…" at bounding box center [429, 65] width 859 height 63
click at [269, 62] on link "Inicio" at bounding box center [266, 65] width 20 height 10
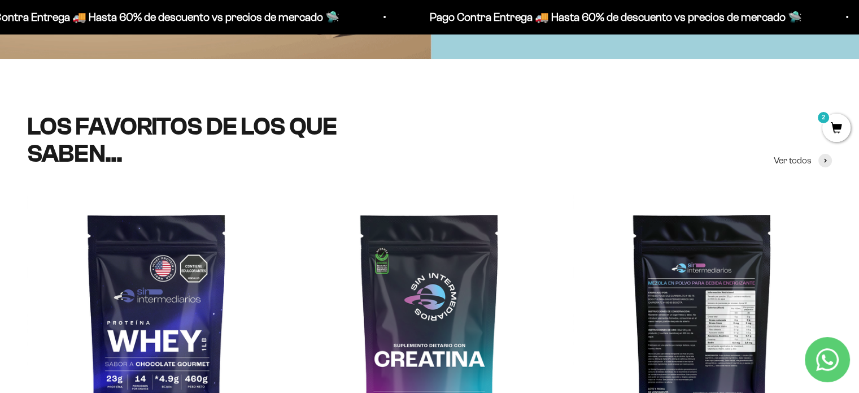
scroll to position [508, 0]
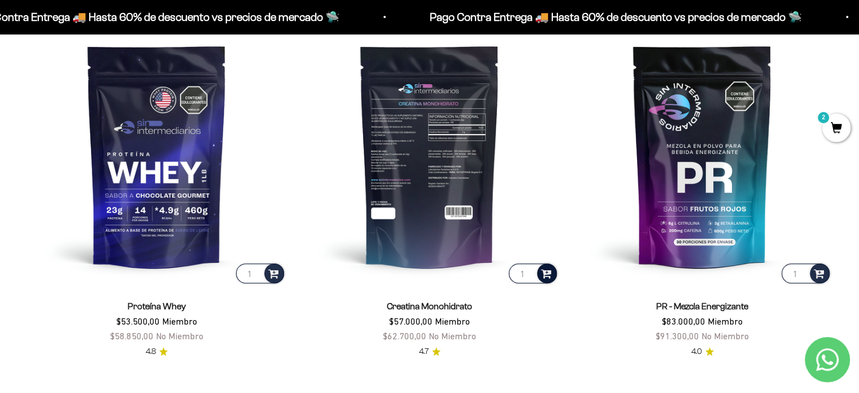
click at [549, 273] on span at bounding box center [546, 272] width 11 height 13
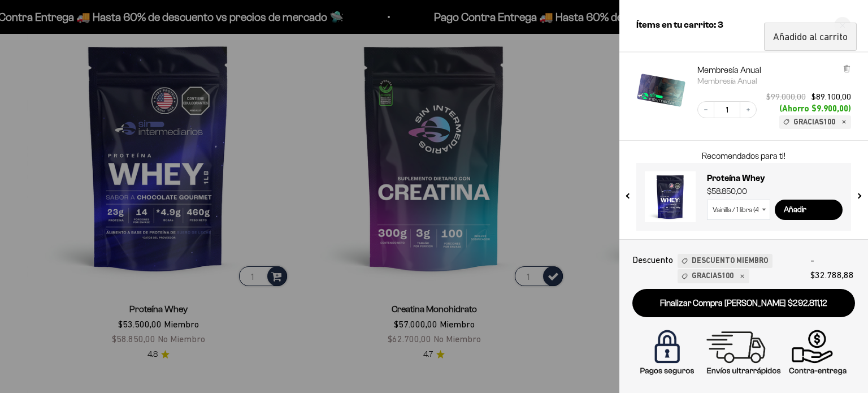
scroll to position [276, 0]
click at [575, 151] on div at bounding box center [434, 196] width 868 height 393
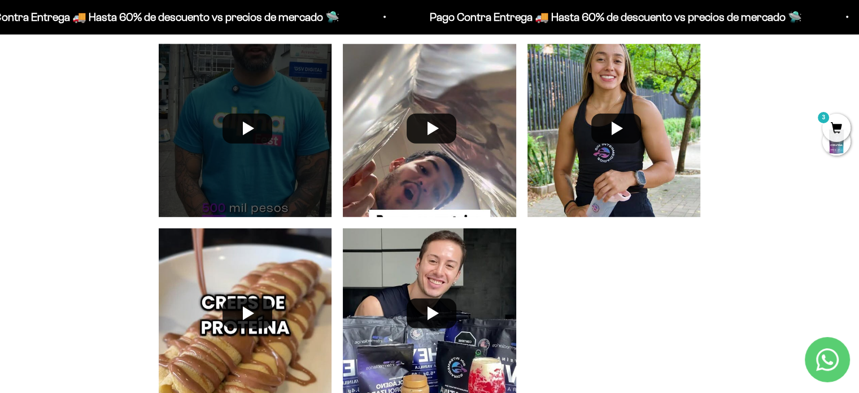
scroll to position [3050, 0]
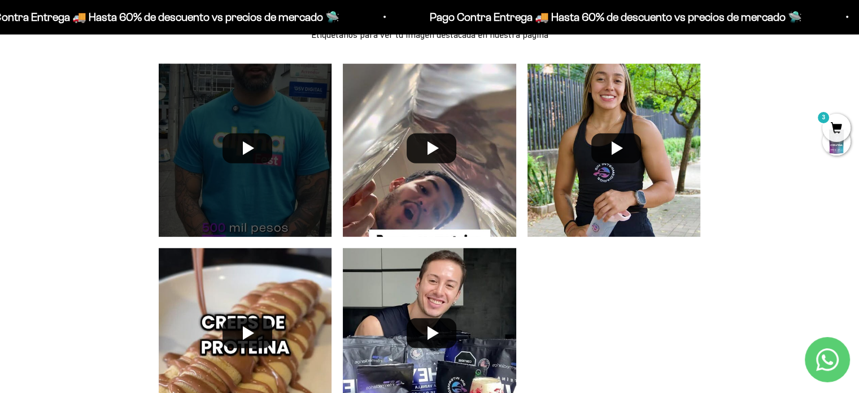
click at [246, 151] on div at bounding box center [245, 150] width 185 height 185
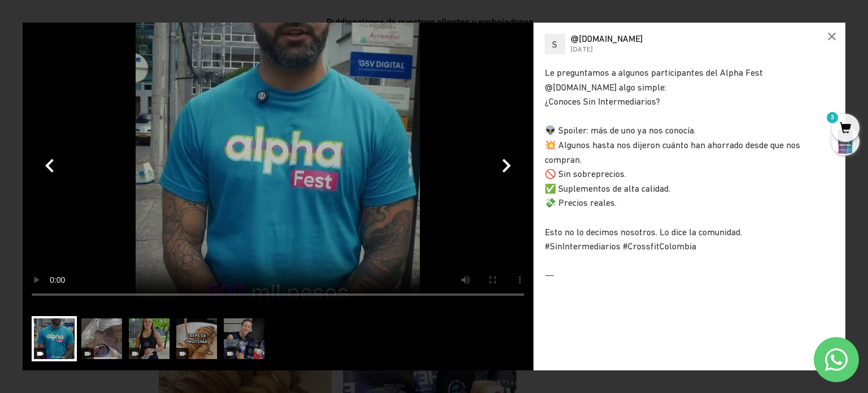
click at [285, 161] on video at bounding box center [278, 165] width 511 height 284
drag, startPoint x: 246, startPoint y: 138, endPoint x: 256, endPoint y: 136, distance: 9.8
click at [246, 138] on video at bounding box center [278, 165] width 511 height 284
click at [425, 185] on video at bounding box center [278, 165] width 511 height 284
click at [832, 34] on div "×" at bounding box center [831, 36] width 27 height 27
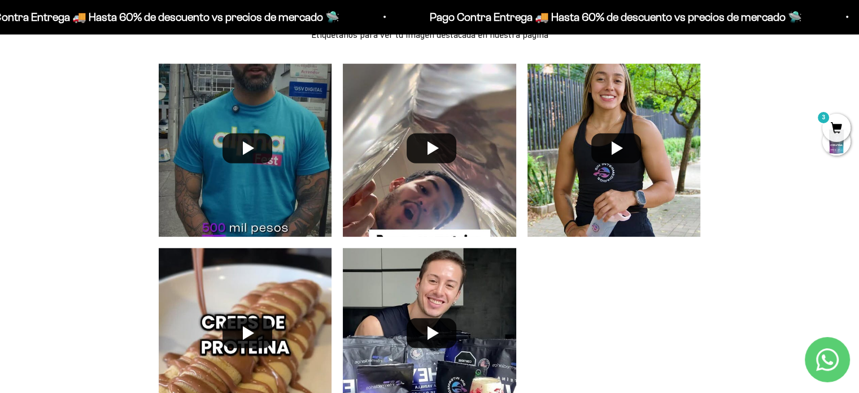
click at [834, 123] on span "3" at bounding box center [836, 128] width 28 height 28
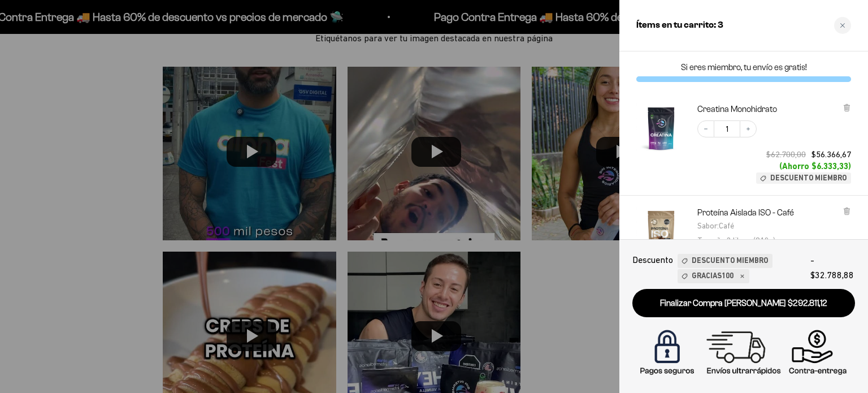
scroll to position [113, 0]
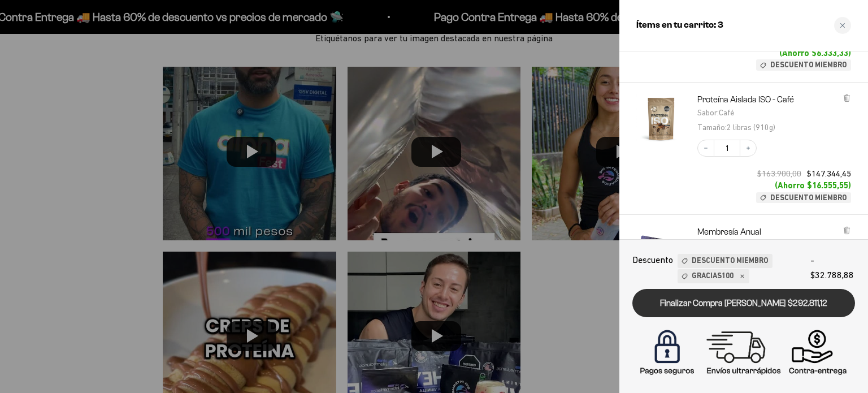
click at [740, 297] on link "Finalizar Compra [PERSON_NAME] $292.811,12" at bounding box center [743, 303] width 223 height 29
